Goal: Information Seeking & Learning: Find specific fact

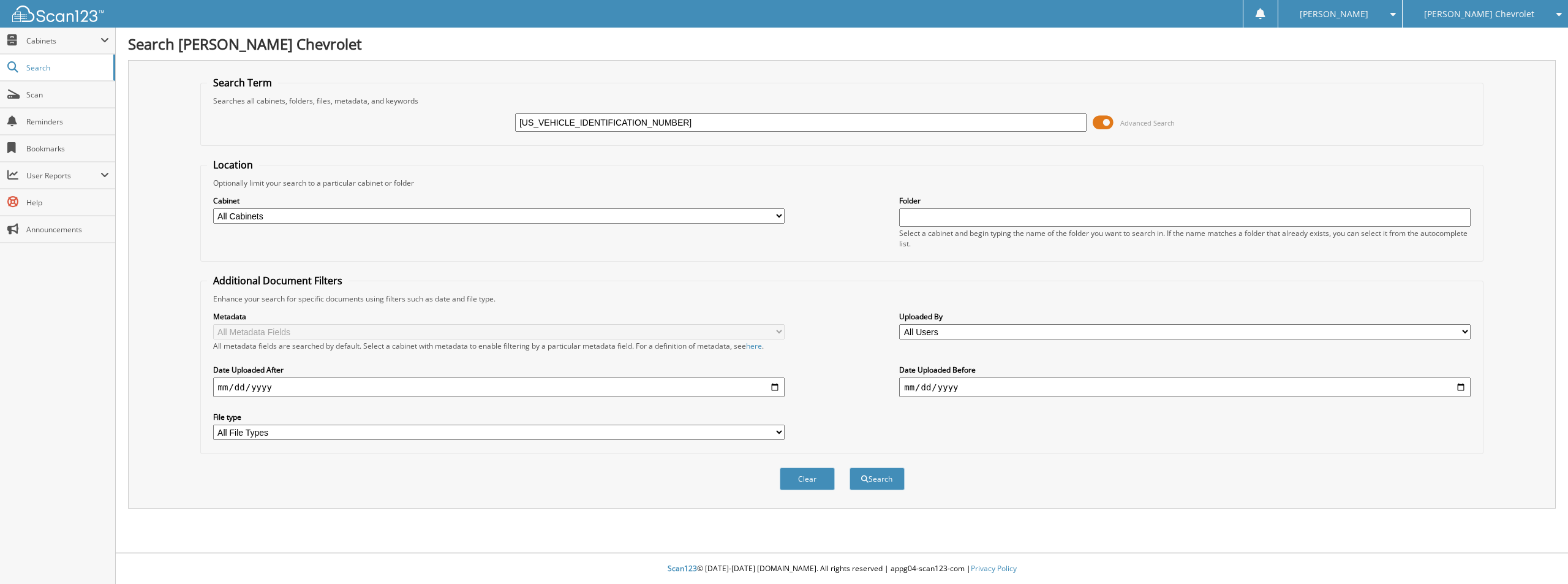
type input "[US_VEHICLE_IDENTIFICATION_NUMBER]"
click at [849, 467] on button "Search" at bounding box center [876, 478] width 55 height 23
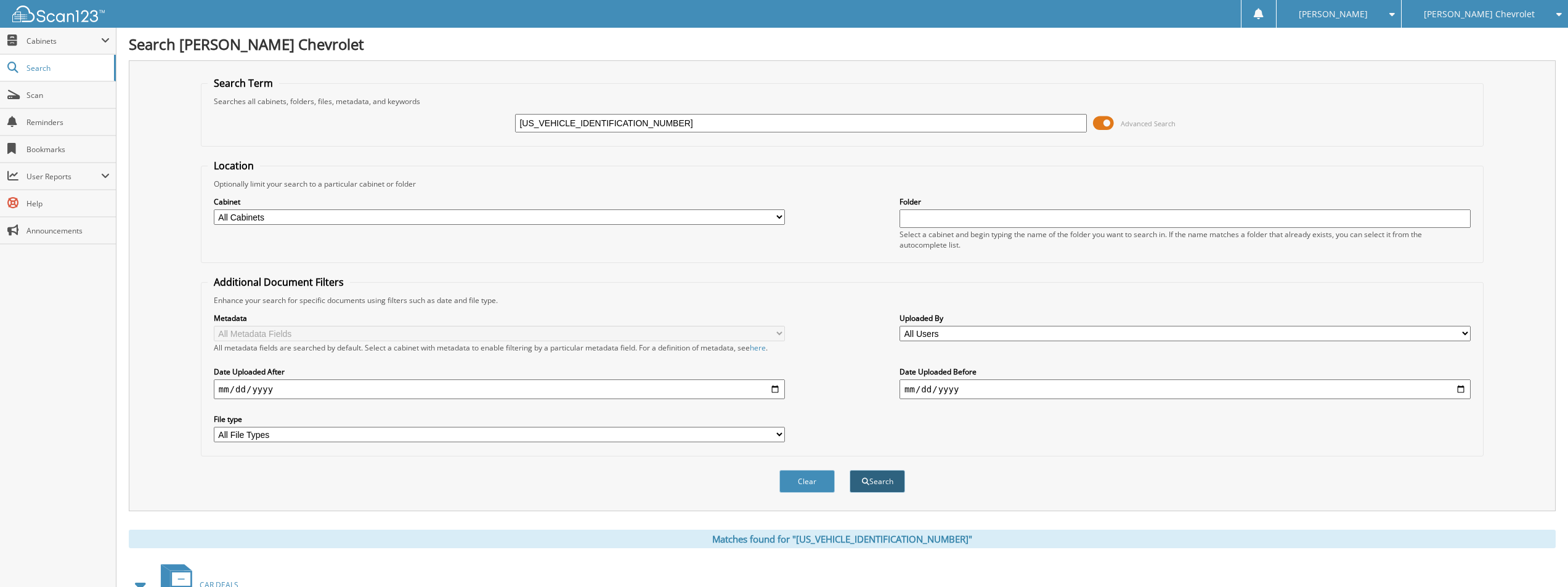
click at [883, 476] on button "Search" at bounding box center [877, 481] width 55 height 23
click at [677, 128] on input "[US_VEHICLE_IDENTIFICATION_NUMBER]" at bounding box center [800, 123] width 571 height 18
drag, startPoint x: 641, startPoint y: 128, endPoint x: 592, endPoint y: 152, distance: 54.6
click at [590, 152] on form "Search Term Searches all cabinets, folders, files, metadata, and keywords 1GCRA…" at bounding box center [842, 291] width 1283 height 430
drag, startPoint x: 792, startPoint y: 485, endPoint x: 762, endPoint y: 316, distance: 171.6
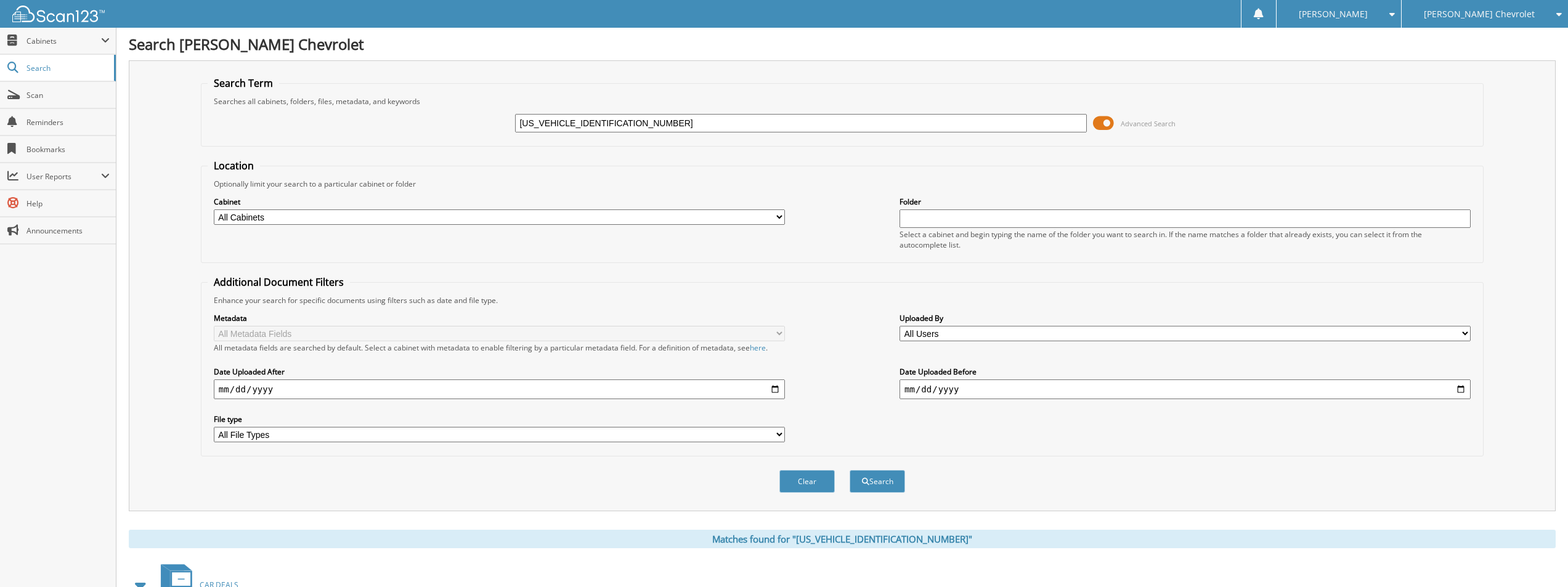
click at [794, 483] on button "Clear" at bounding box center [807, 481] width 55 height 23
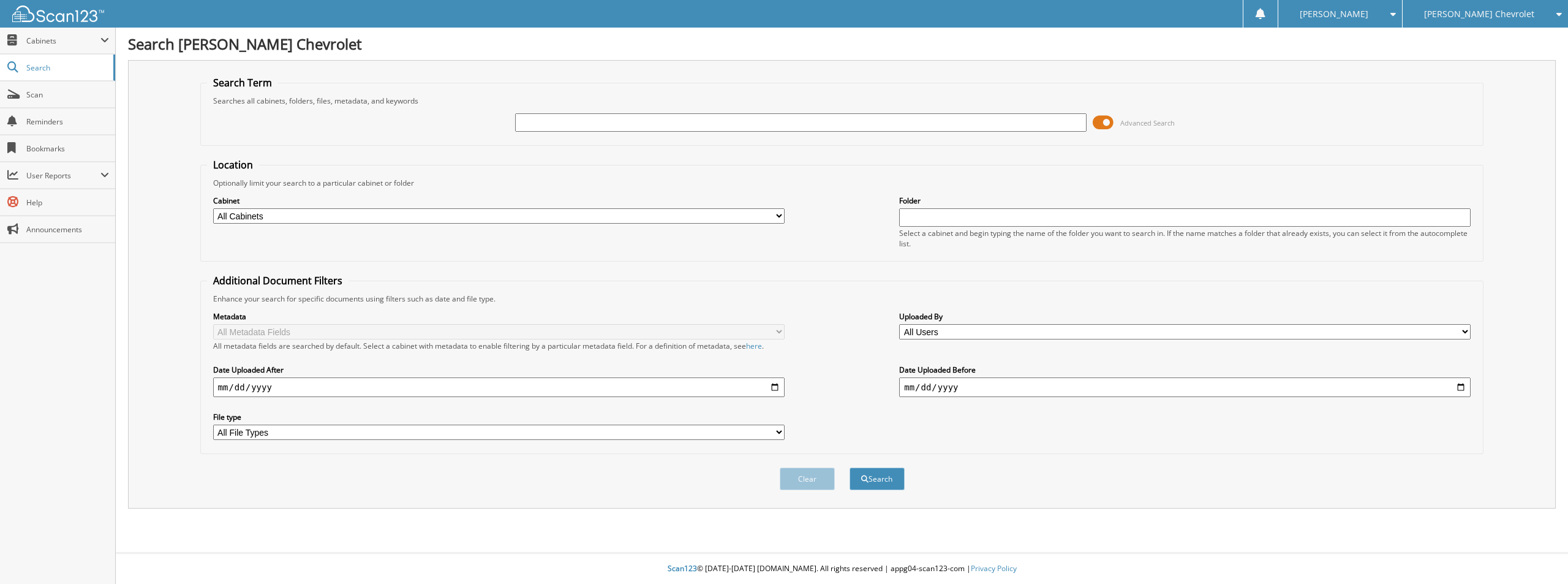
paste input "1G1YL2D72E5105834"
type input "1G1YL2D72E5105834"
click at [876, 478] on button "Search" at bounding box center [876, 478] width 55 height 23
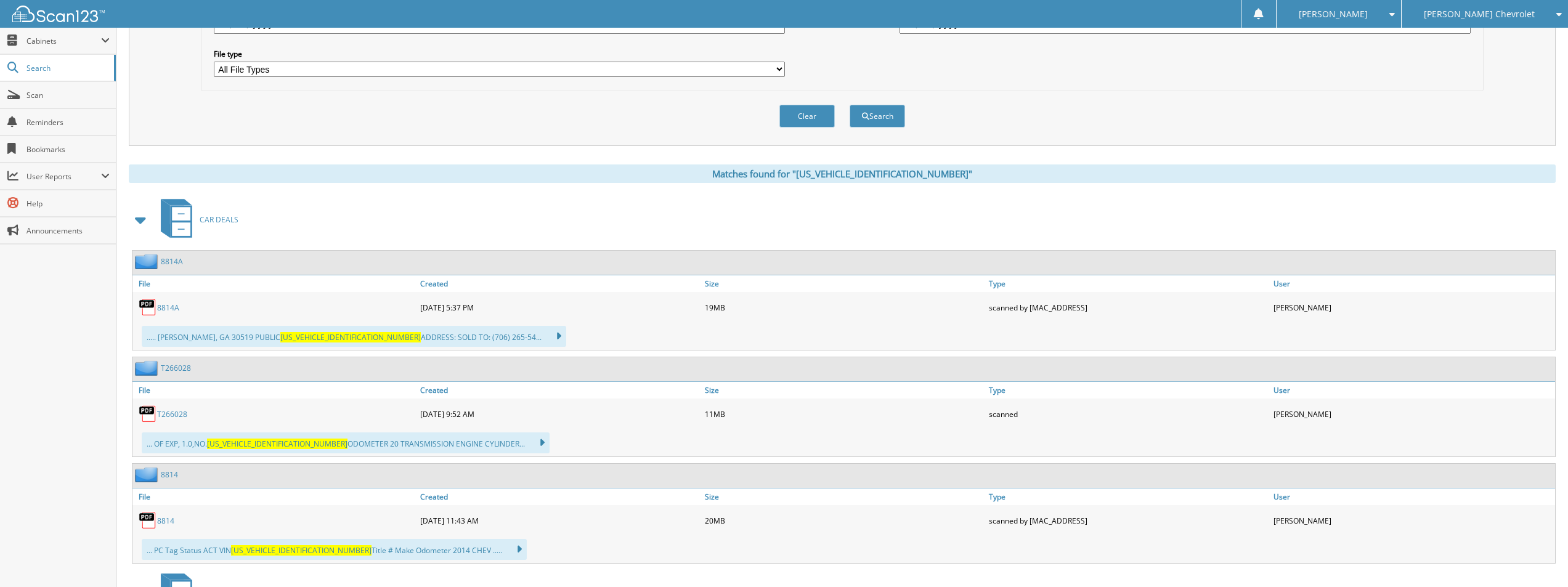
scroll to position [369, 0]
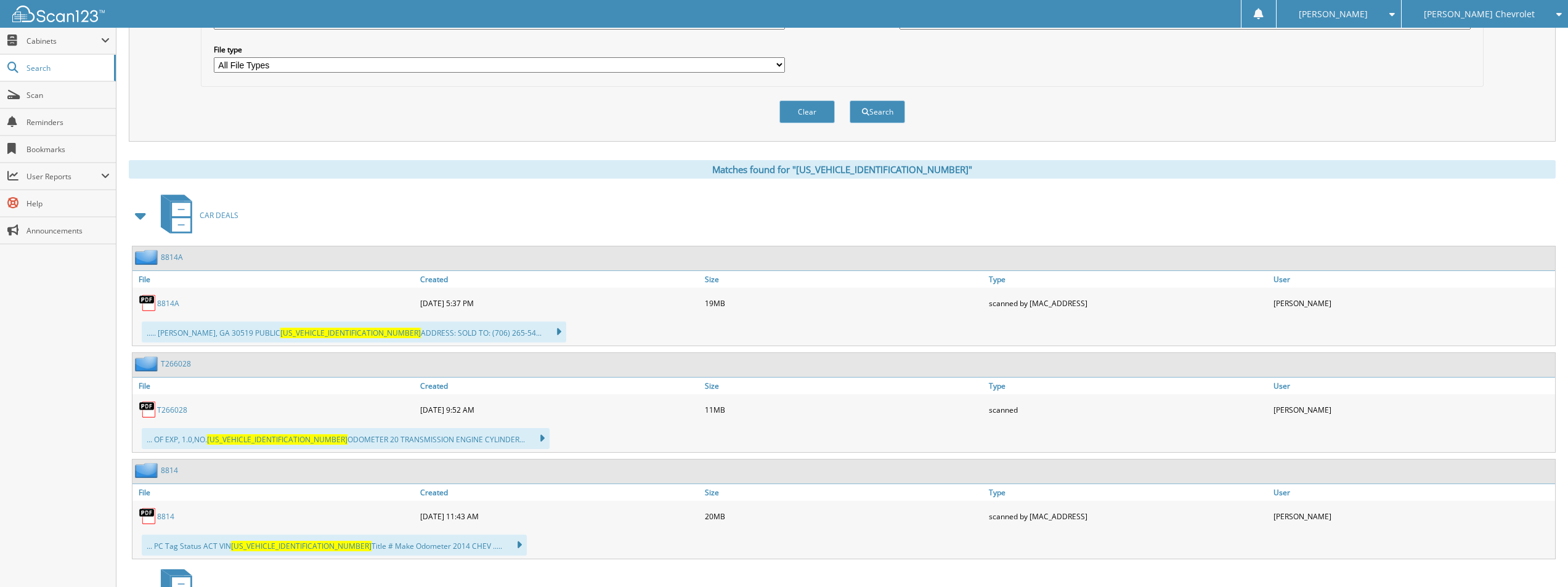
click at [158, 520] on link "8814" at bounding box center [166, 517] width 17 height 10
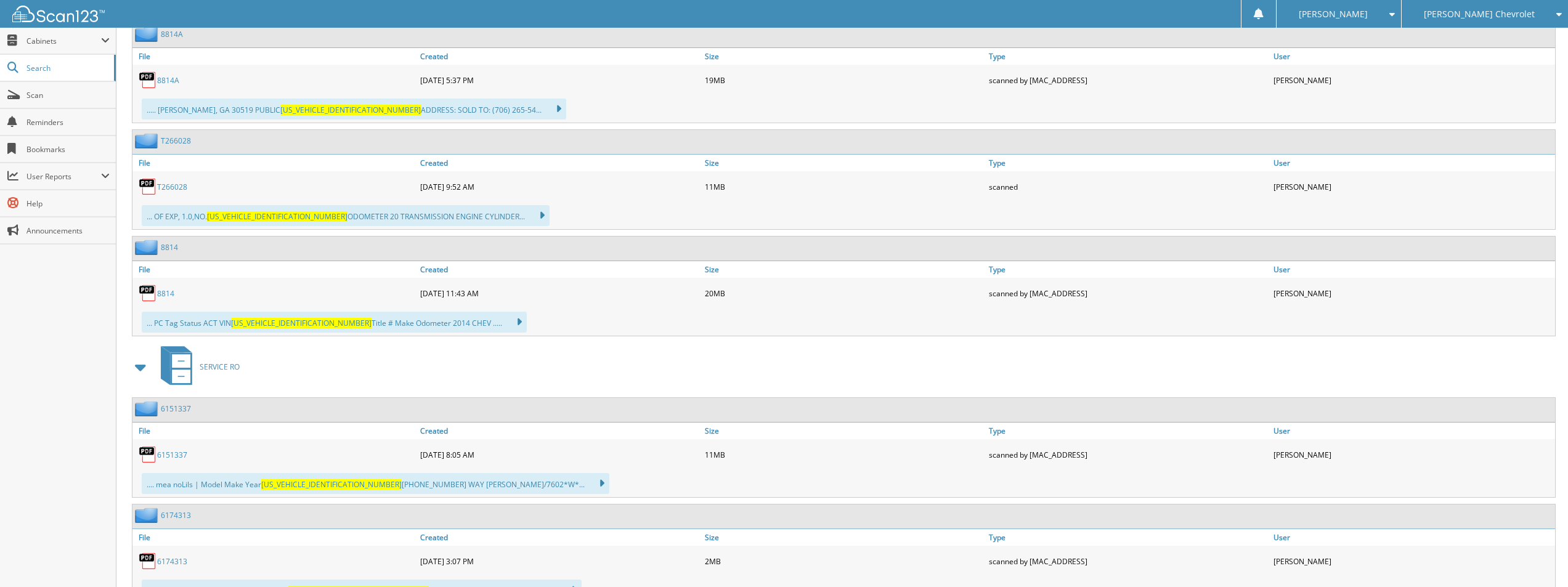
scroll to position [616, 0]
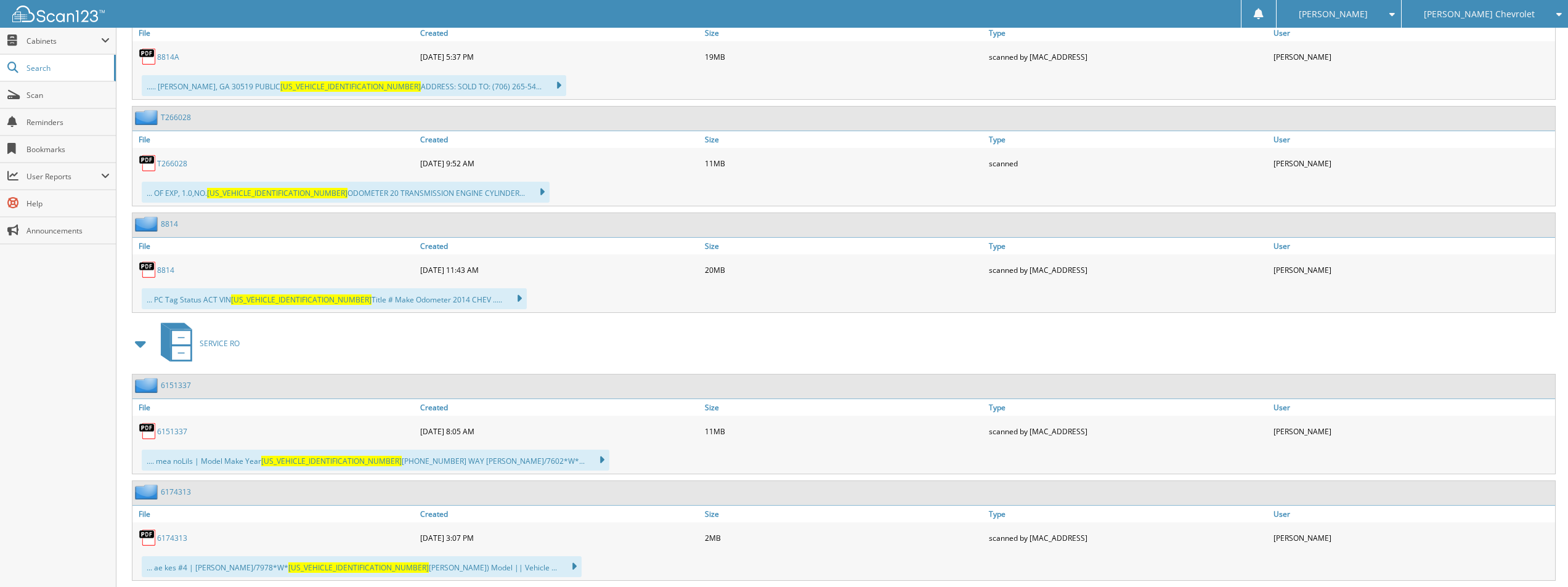
click at [169, 53] on link "8814A" at bounding box center [168, 57] width 22 height 10
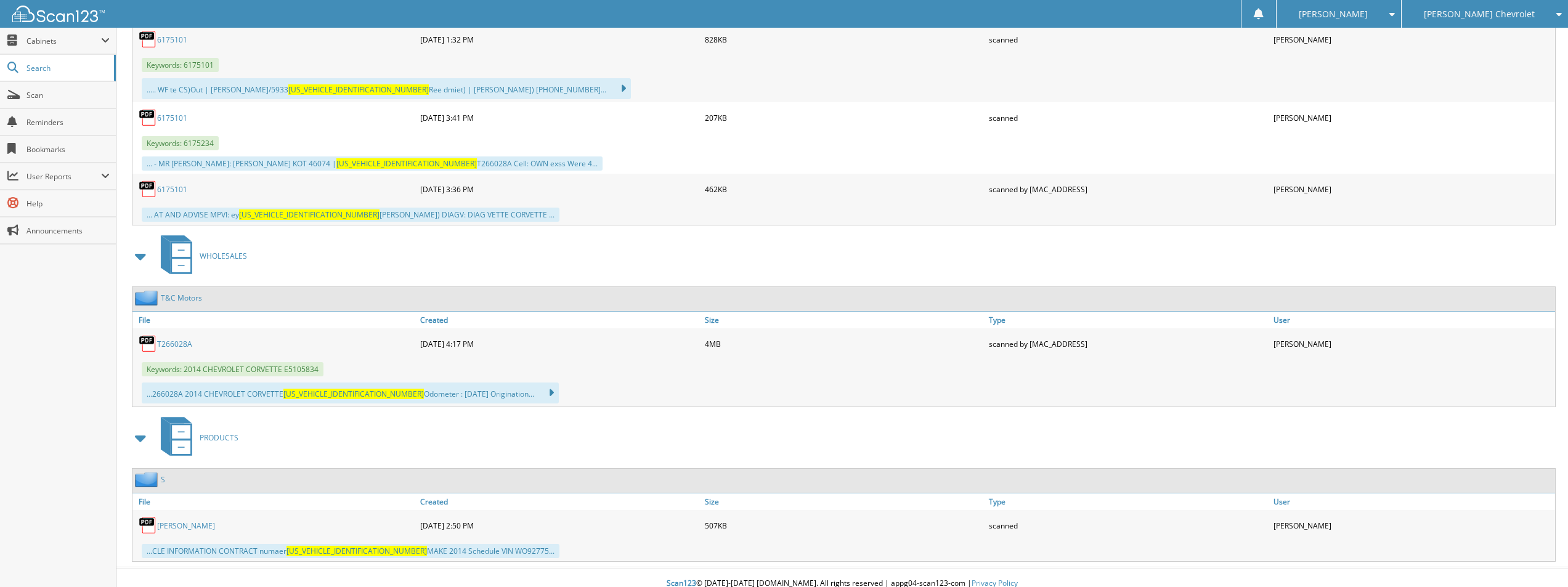
scroll to position [1340, 0]
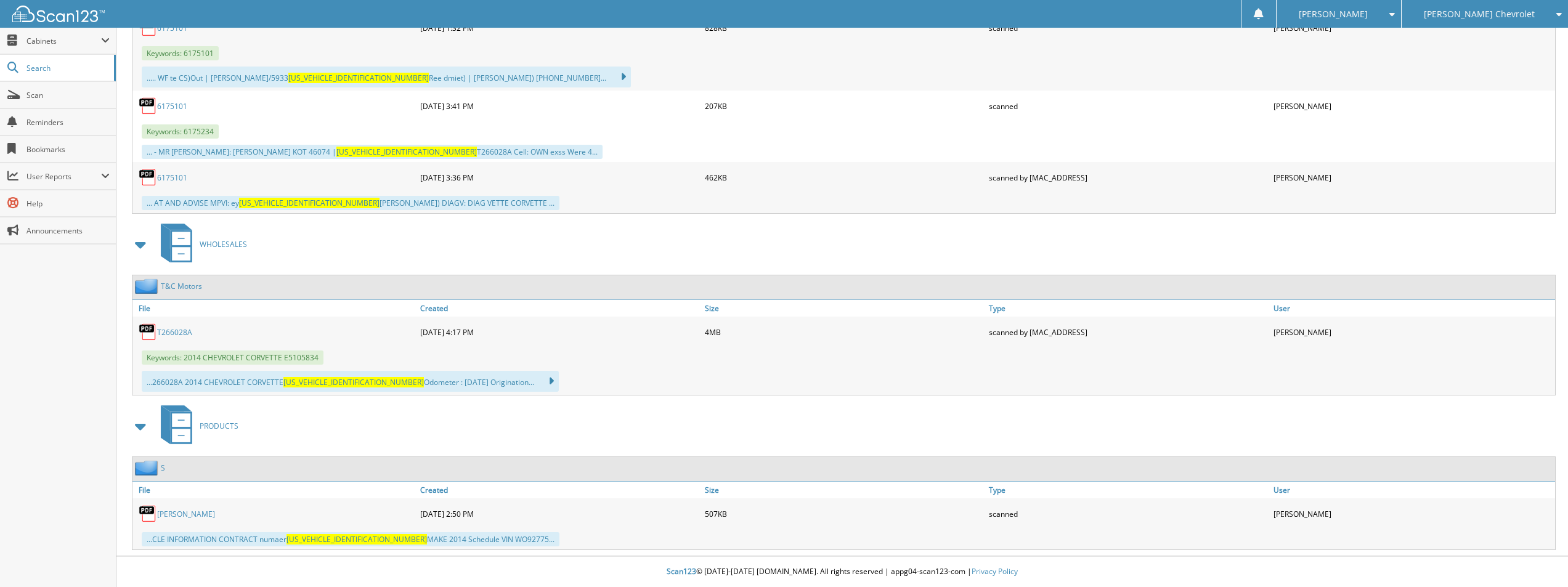
click at [168, 515] on link "SHAFER" at bounding box center [186, 514] width 58 height 10
